Goal: Find specific fact: Find specific fact

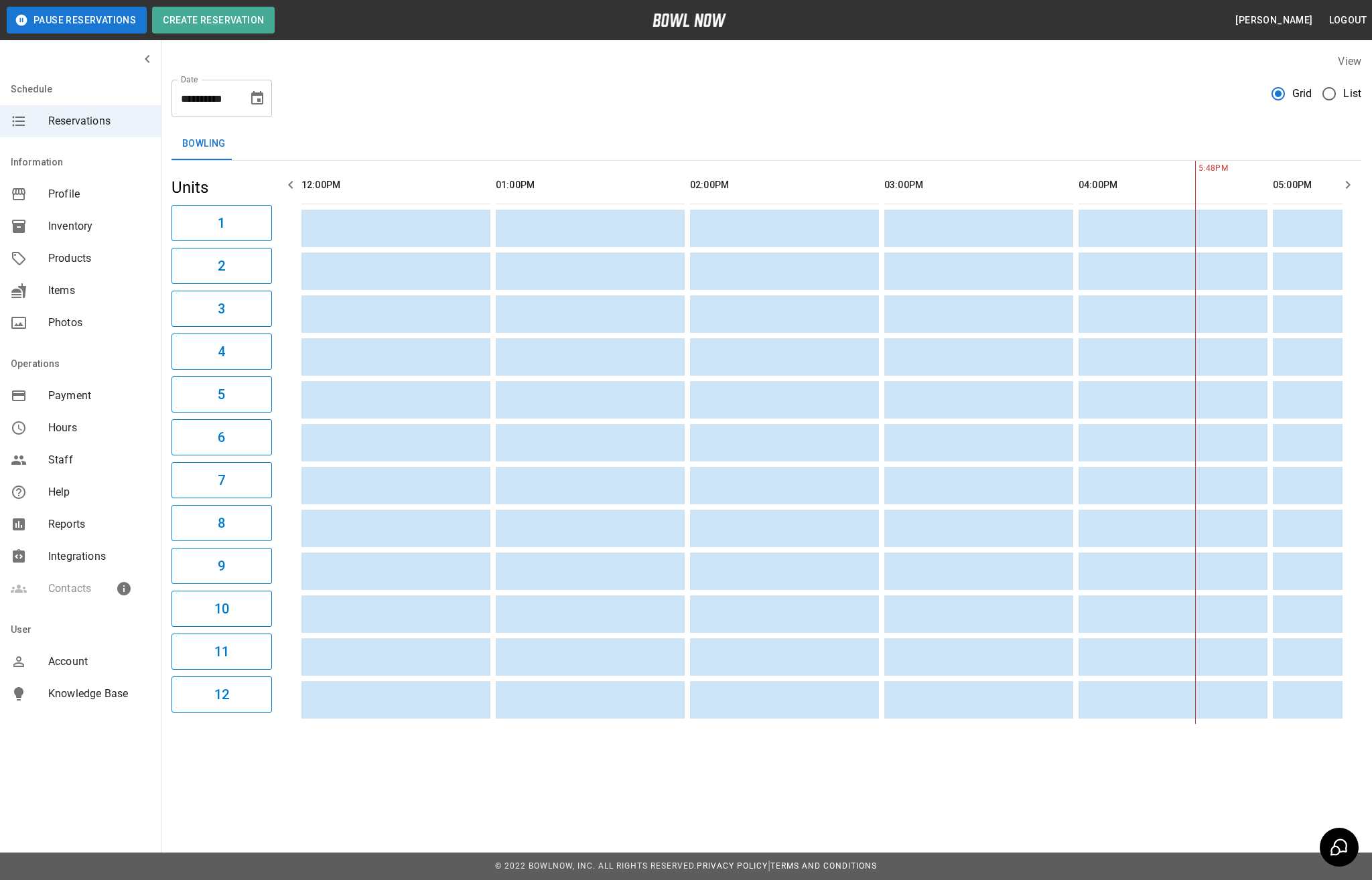
scroll to position [0, 1001]
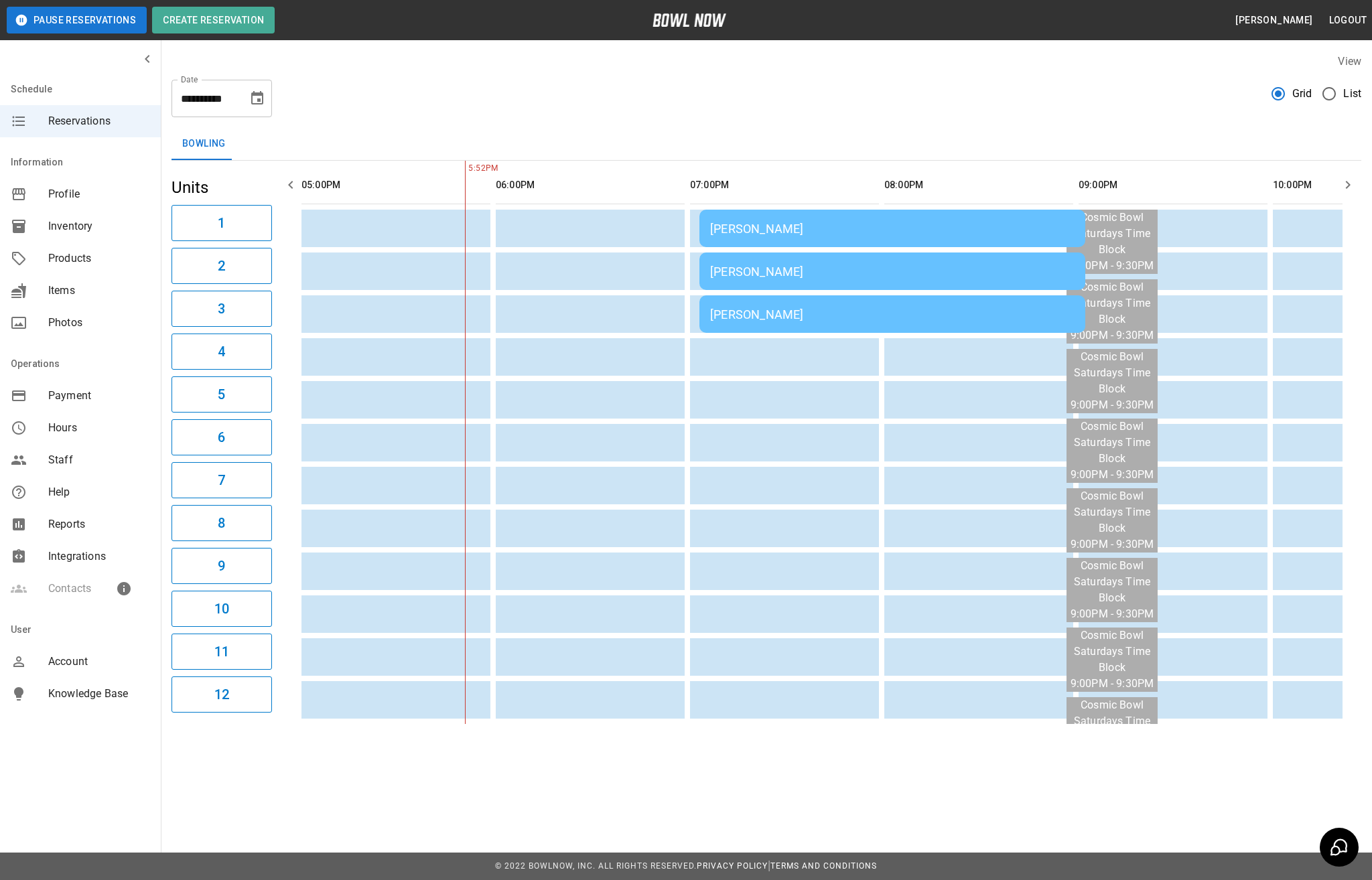
click at [799, 240] on td "[PERSON_NAME]" at bounding box center [892, 228] width 386 height 38
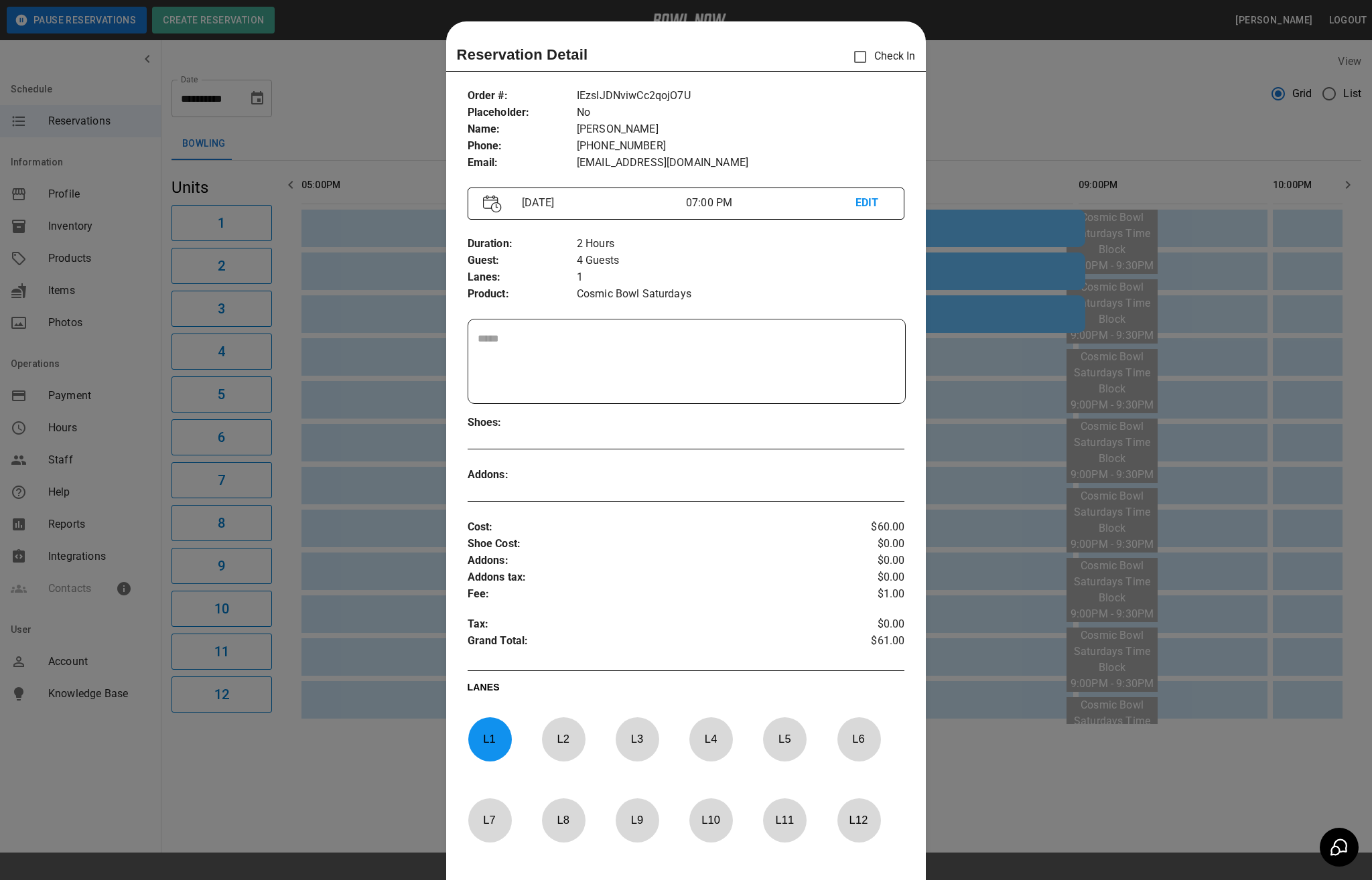
scroll to position [21, 0]
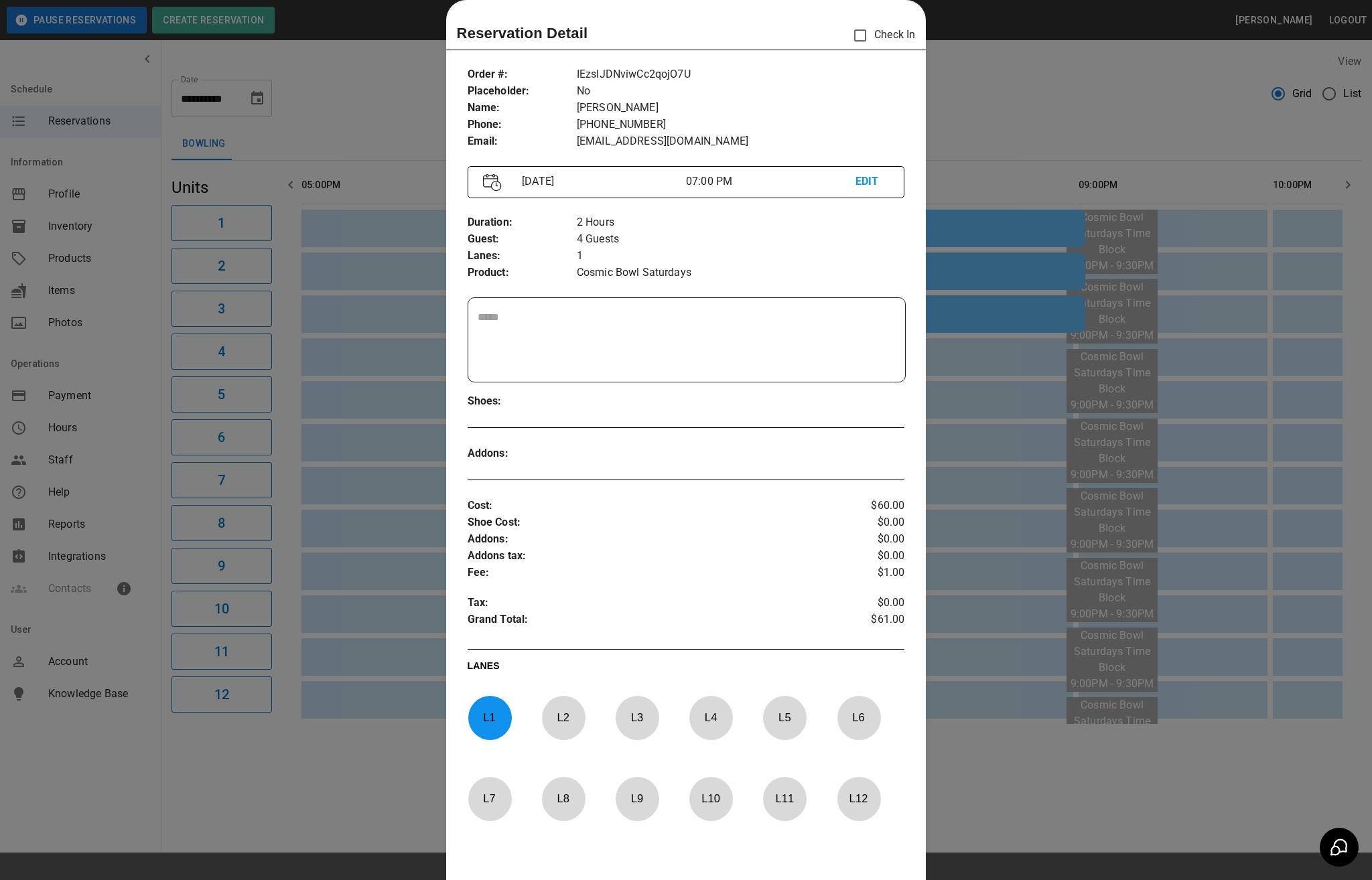
click at [950, 266] on div at bounding box center [686, 440] width 1372 height 880
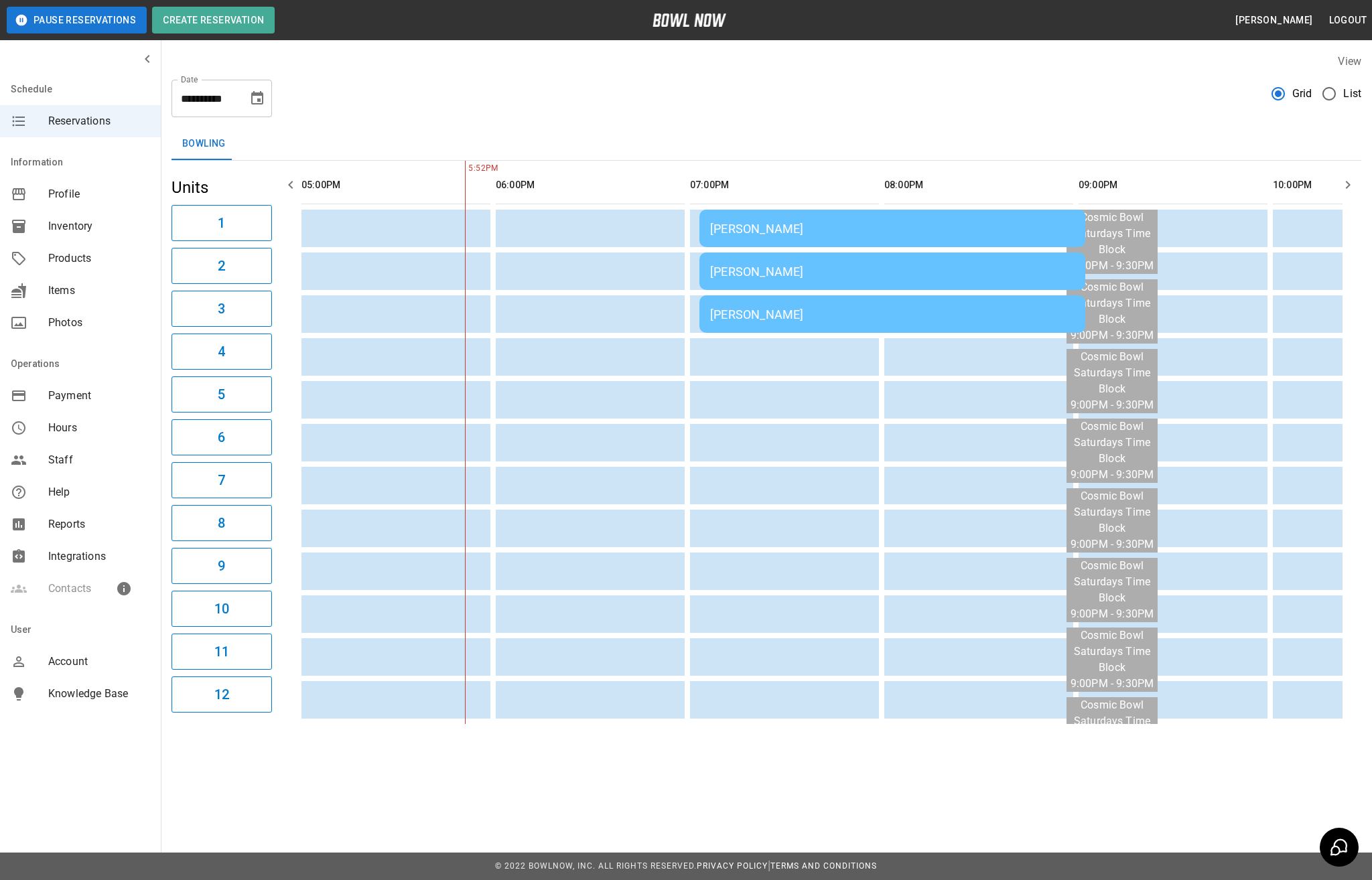
click at [950, 266] on div "[PERSON_NAME]" at bounding box center [892, 271] width 364 height 14
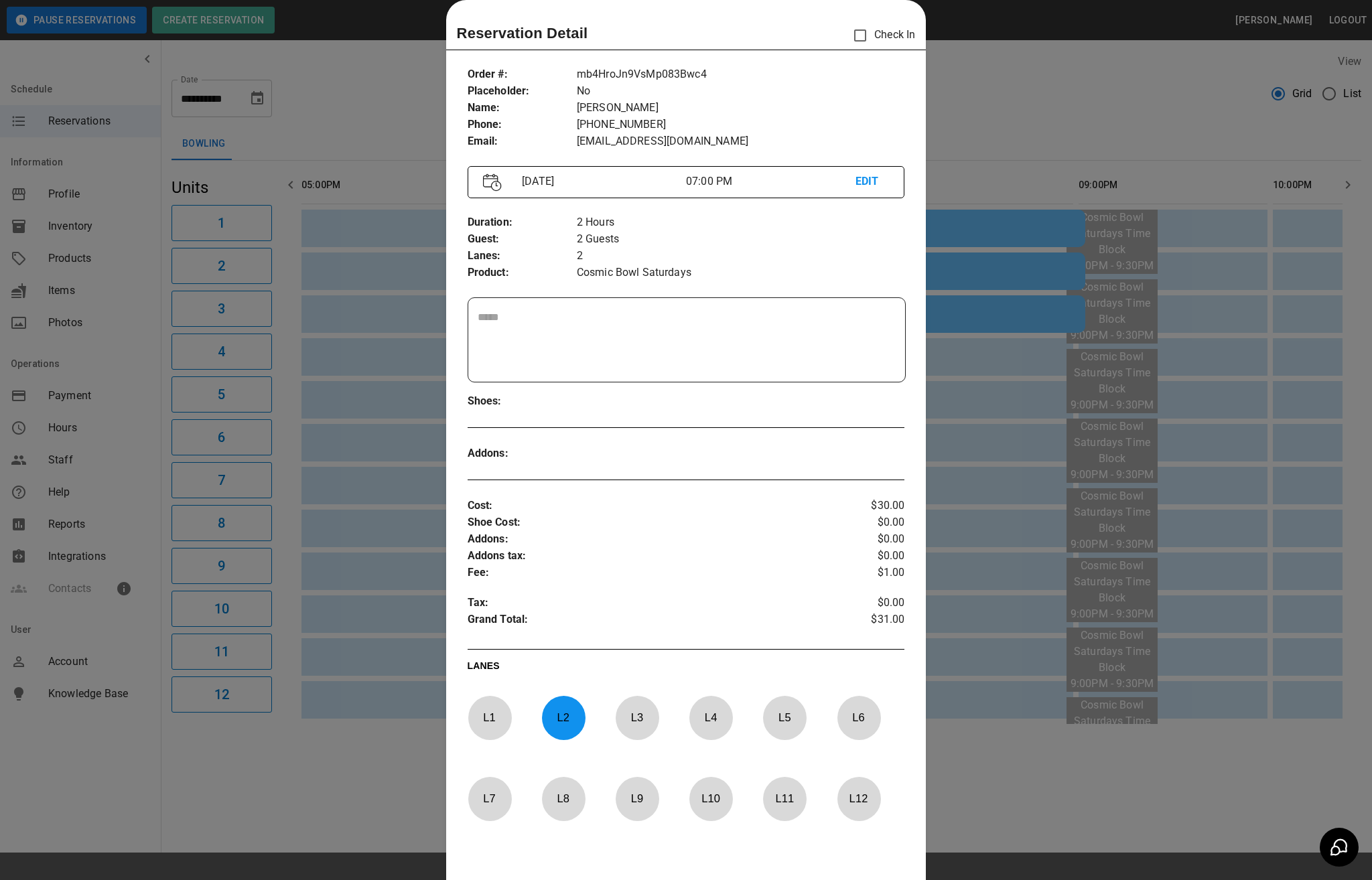
click at [950, 266] on div at bounding box center [686, 440] width 1372 height 880
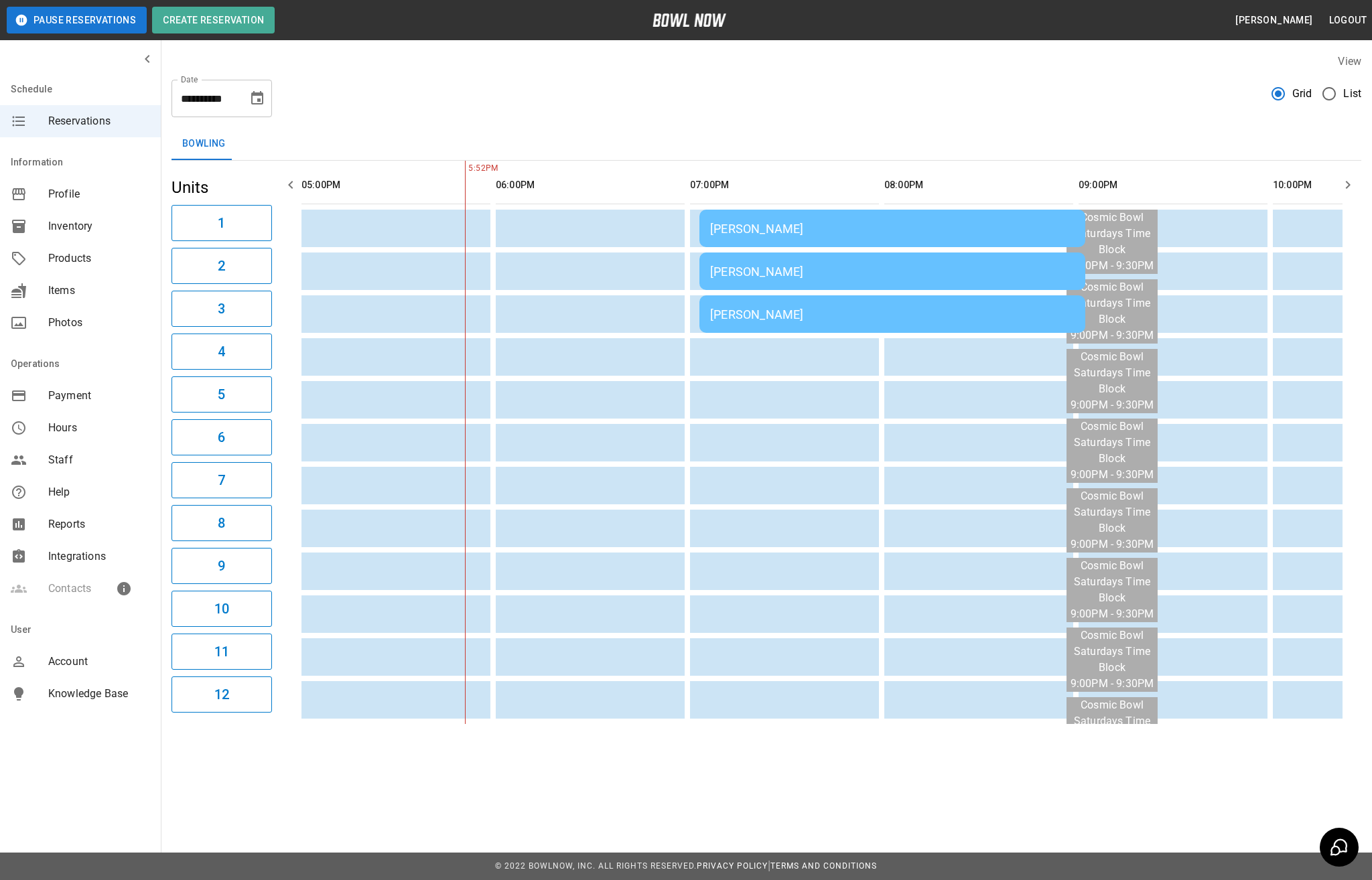
click at [968, 319] on div "[PERSON_NAME]" at bounding box center [892, 314] width 364 height 14
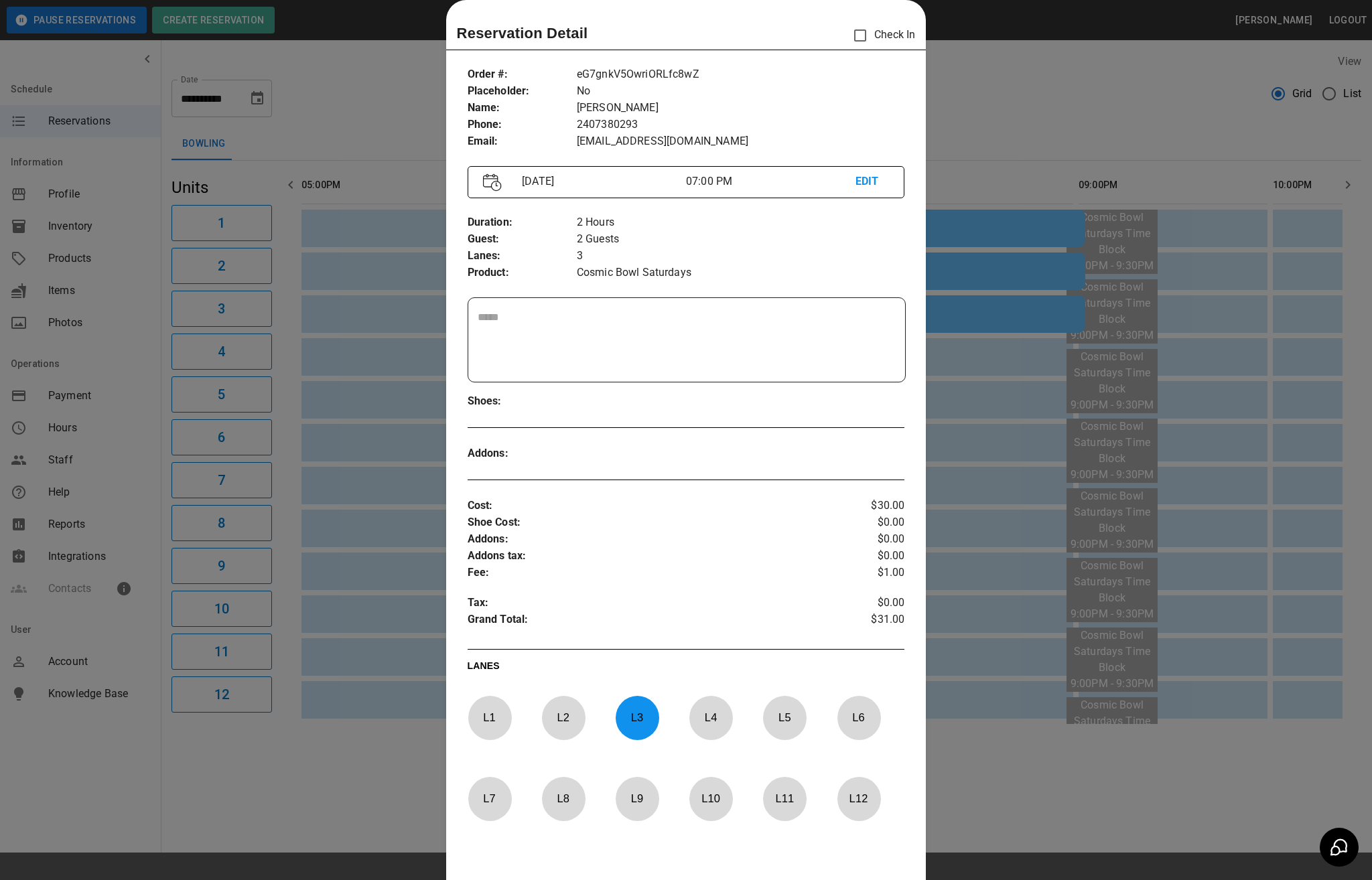
click at [966, 318] on div at bounding box center [686, 440] width 1372 height 880
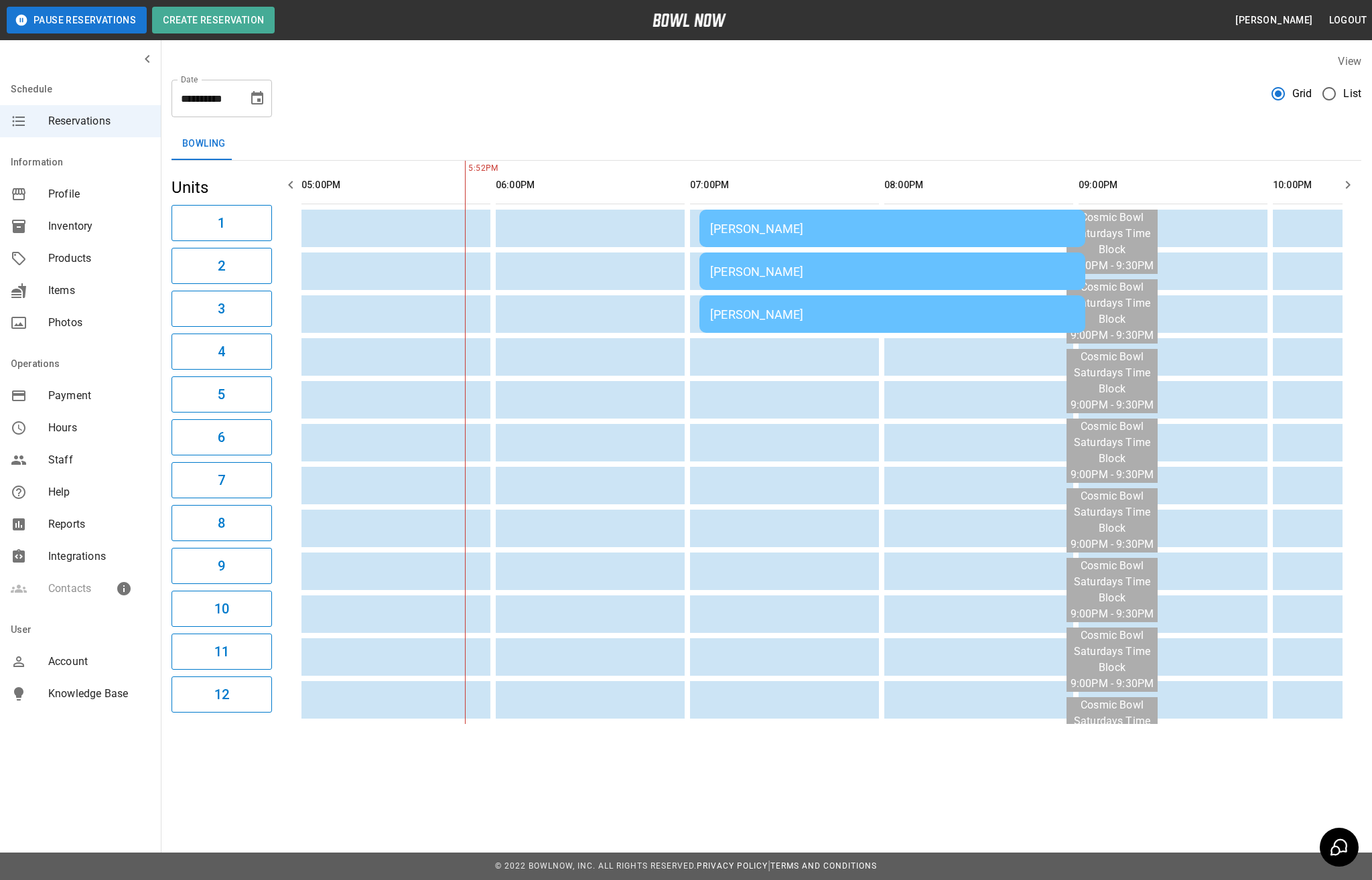
click at [849, 324] on td "[PERSON_NAME]" at bounding box center [892, 314] width 386 height 38
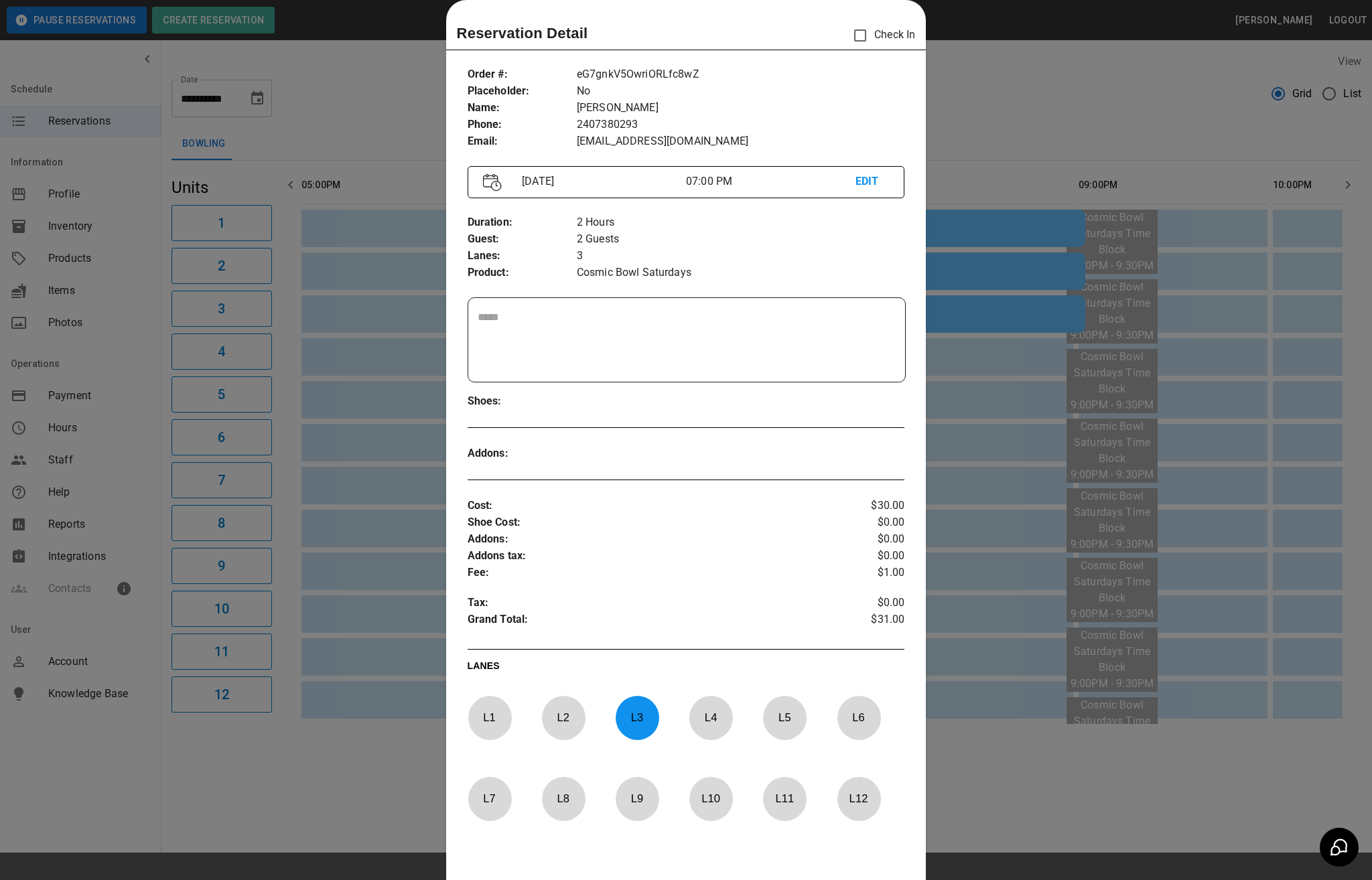
click at [618, 107] on p "[PERSON_NAME]" at bounding box center [740, 108] width 328 height 17
copy p "[PERSON_NAME]"
click at [370, 800] on div at bounding box center [686, 440] width 1372 height 880
